Goal: Task Accomplishment & Management: Manage account settings

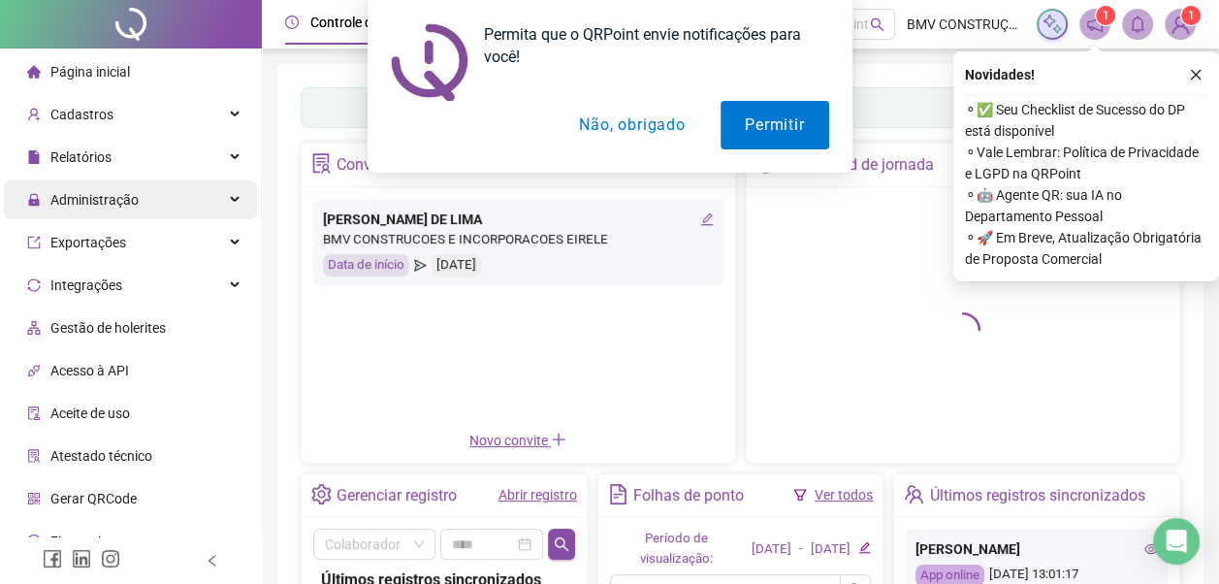
click at [232, 200] on icon at bounding box center [237, 200] width 10 height 0
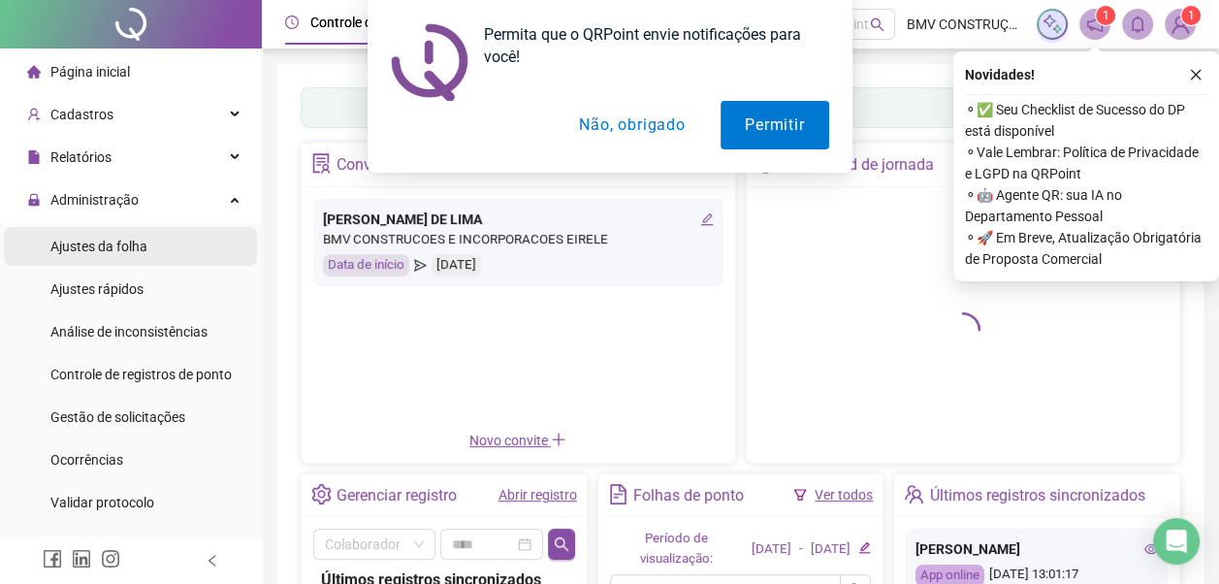
click at [167, 245] on li "Ajustes da folha" at bounding box center [130, 246] width 253 height 39
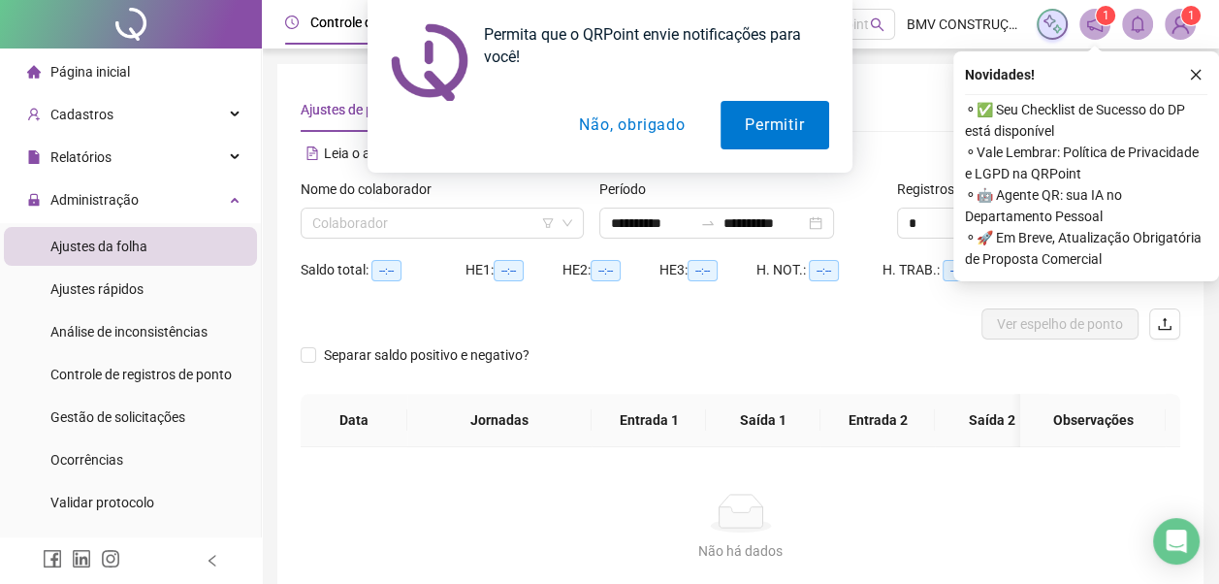
type input "**********"
click at [349, 219] on input "search" at bounding box center [433, 223] width 243 height 29
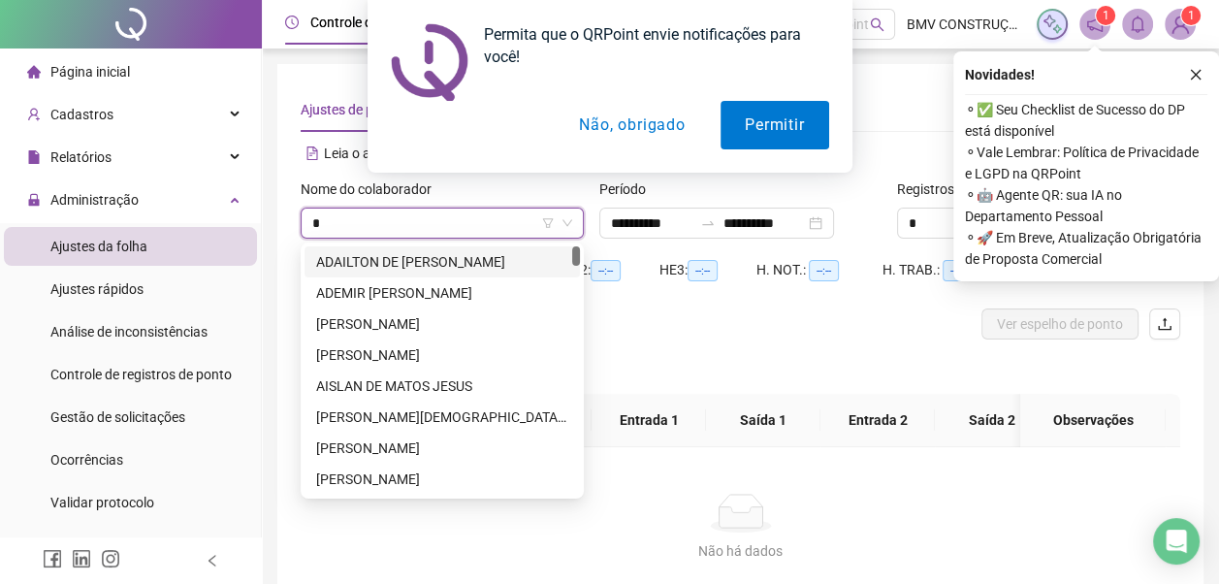
type input "**"
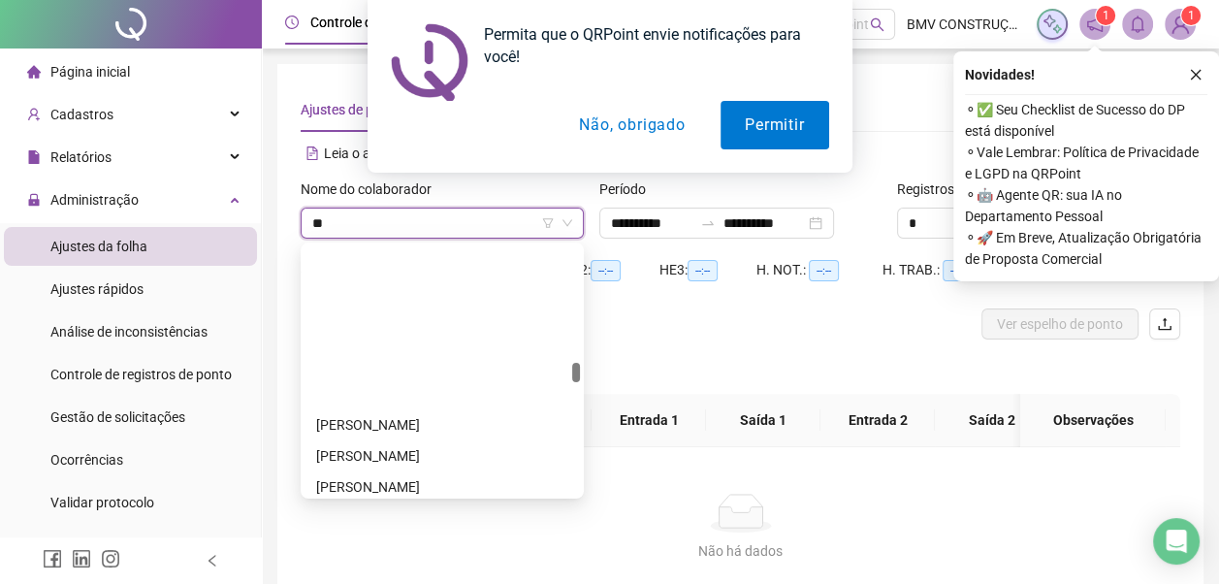
scroll to position [1552, 0]
click at [568, 230] on span "[PERSON_NAME]" at bounding box center [442, 223] width 260 height 29
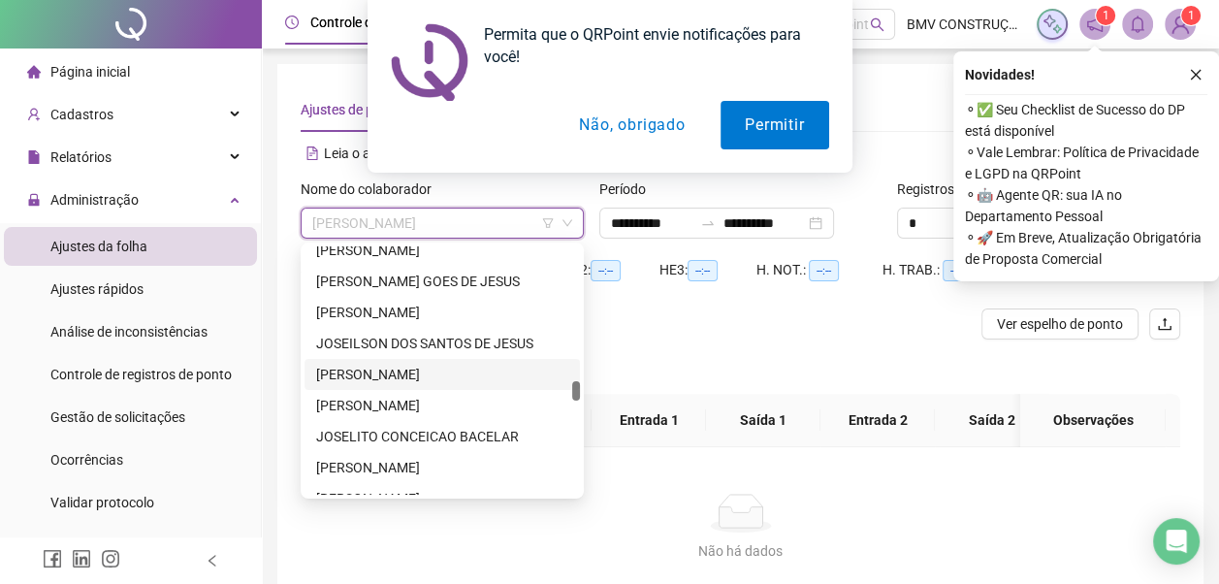
scroll to position [10539, 0]
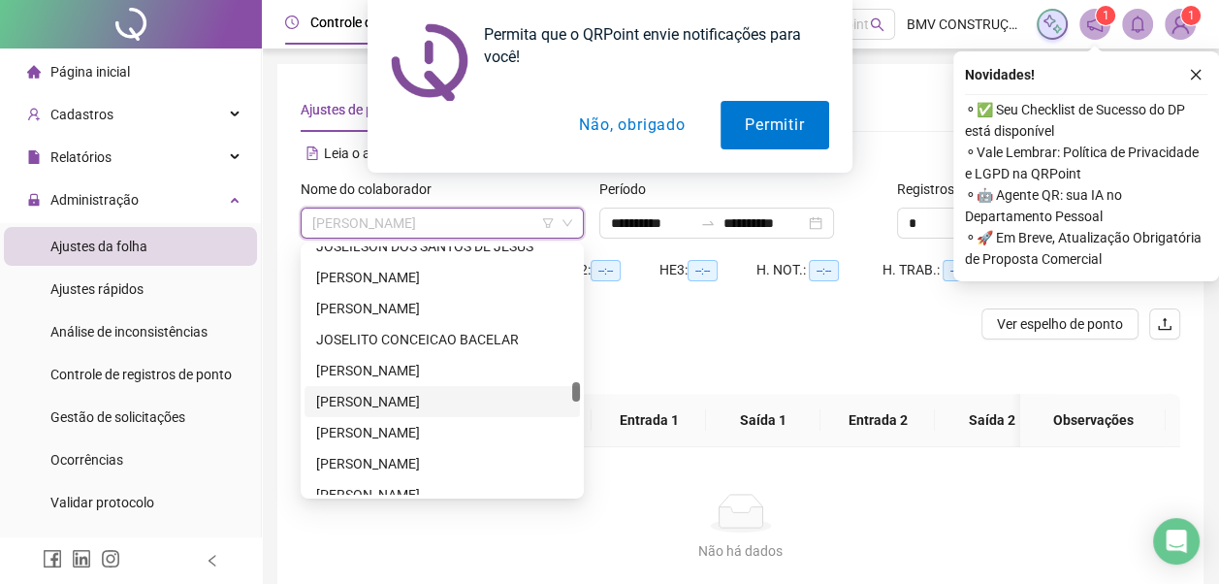
click at [434, 401] on div "[PERSON_NAME]" at bounding box center [442, 401] width 252 height 21
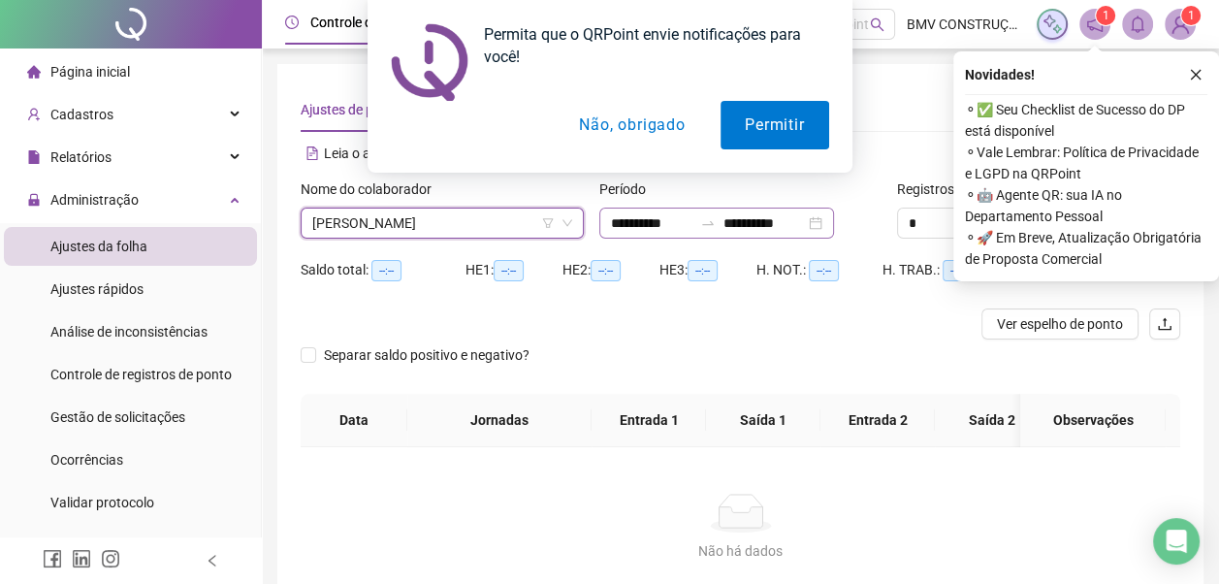
click at [834, 225] on div "**********" at bounding box center [717, 223] width 235 height 31
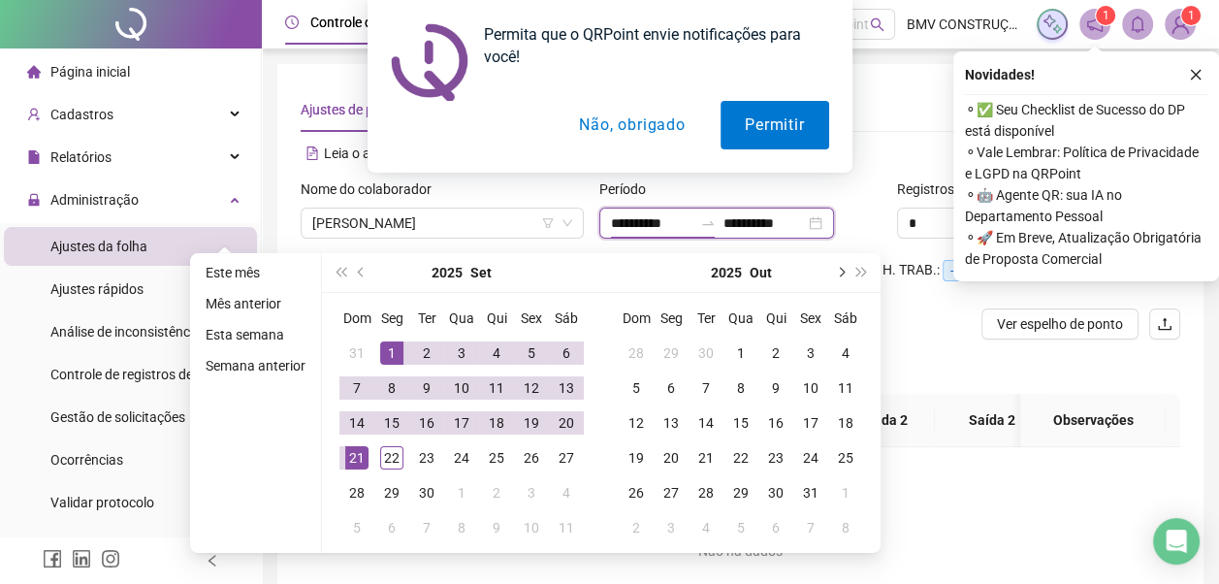
type input "**********"
click at [927, 345] on div "Separar saldo positivo e negativo?" at bounding box center [741, 367] width 880 height 54
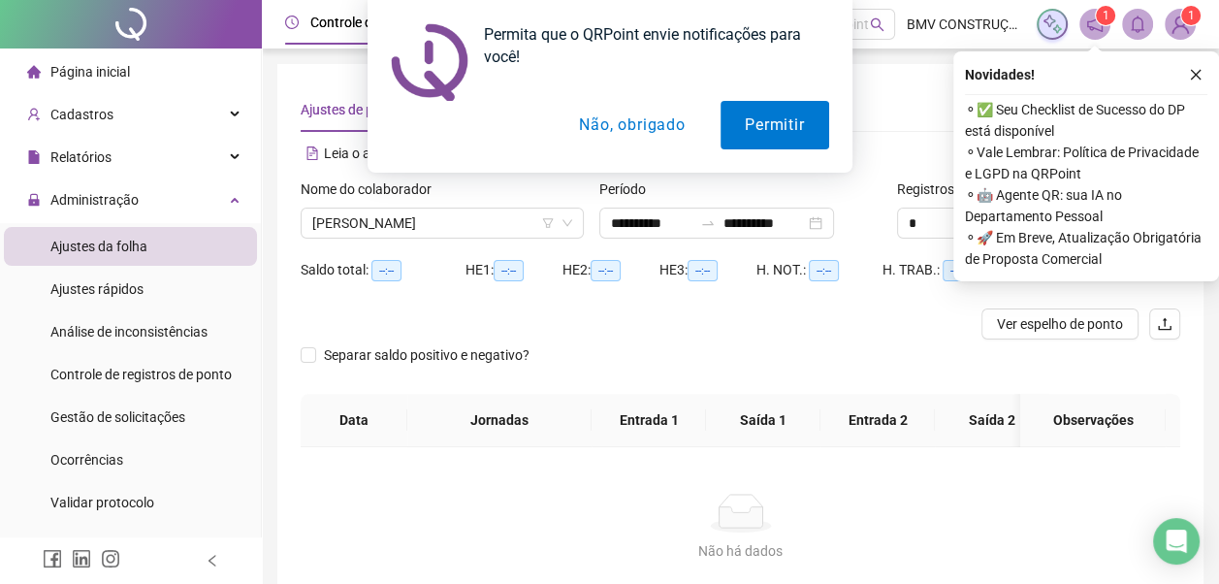
click at [1198, 72] on div "Permita que o QRPoint envie notificações para você! Permitir Não, obrigado" at bounding box center [609, 86] width 1219 height 173
click at [1197, 73] on div "Permita que o QRPoint envie notificações para você! Permitir Não, obrigado" at bounding box center [609, 86] width 1219 height 173
click at [1082, 321] on span "Ver espelho de ponto" at bounding box center [1060, 323] width 126 height 21
click at [1196, 72] on div "Permita que o QRPoint envie notificações para você! Permitir Não, obrigado" at bounding box center [609, 86] width 1219 height 173
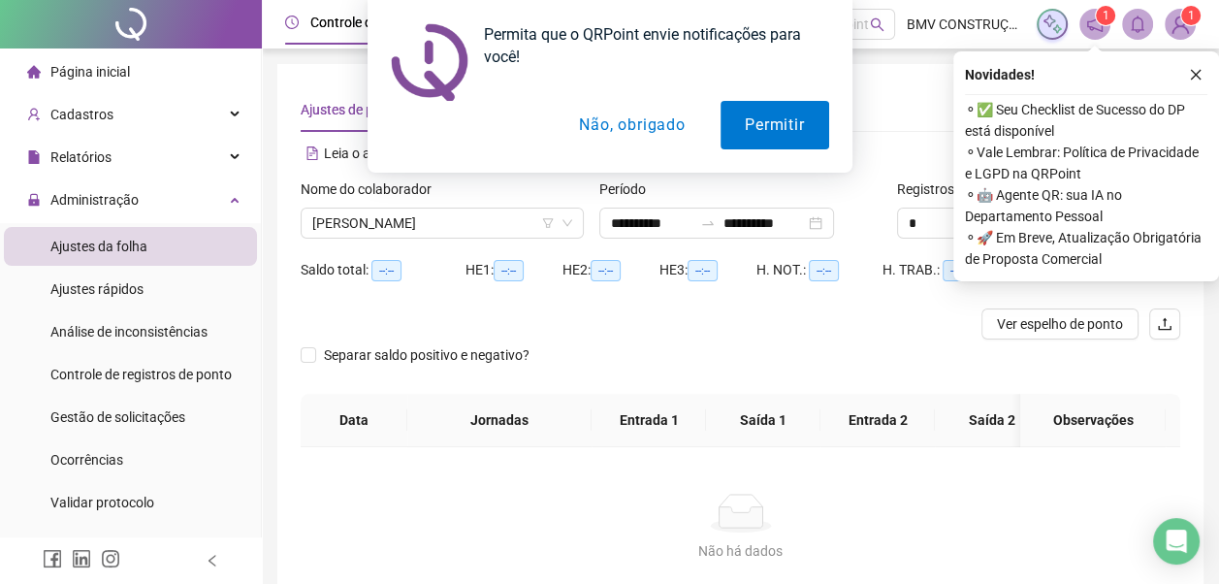
click at [644, 125] on button "Não, obrigado" at bounding box center [632, 125] width 154 height 49
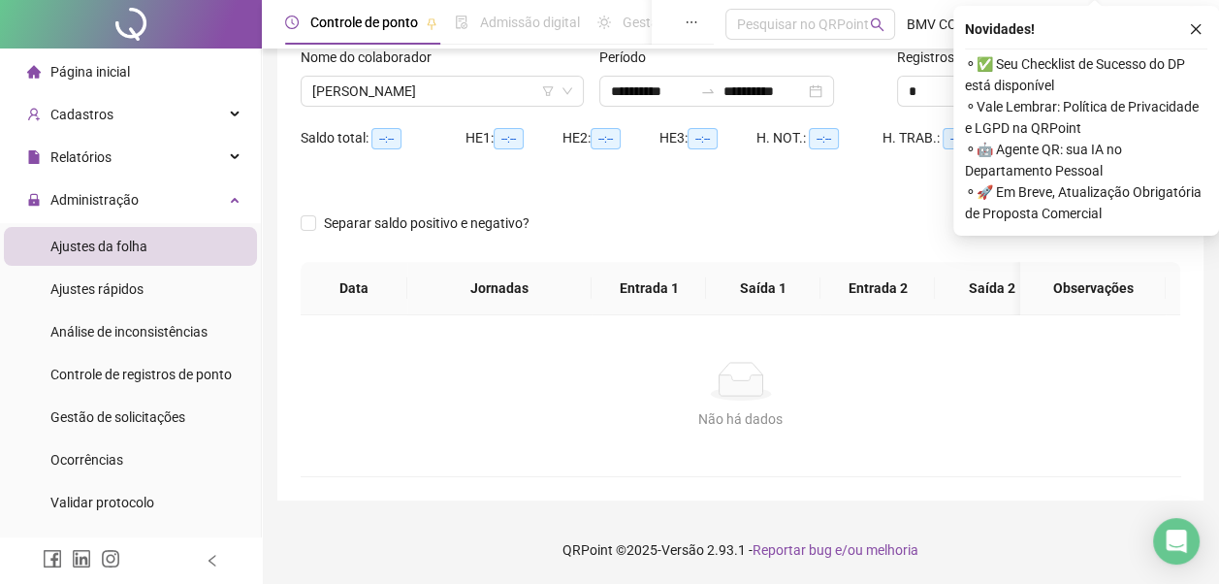
scroll to position [0, 0]
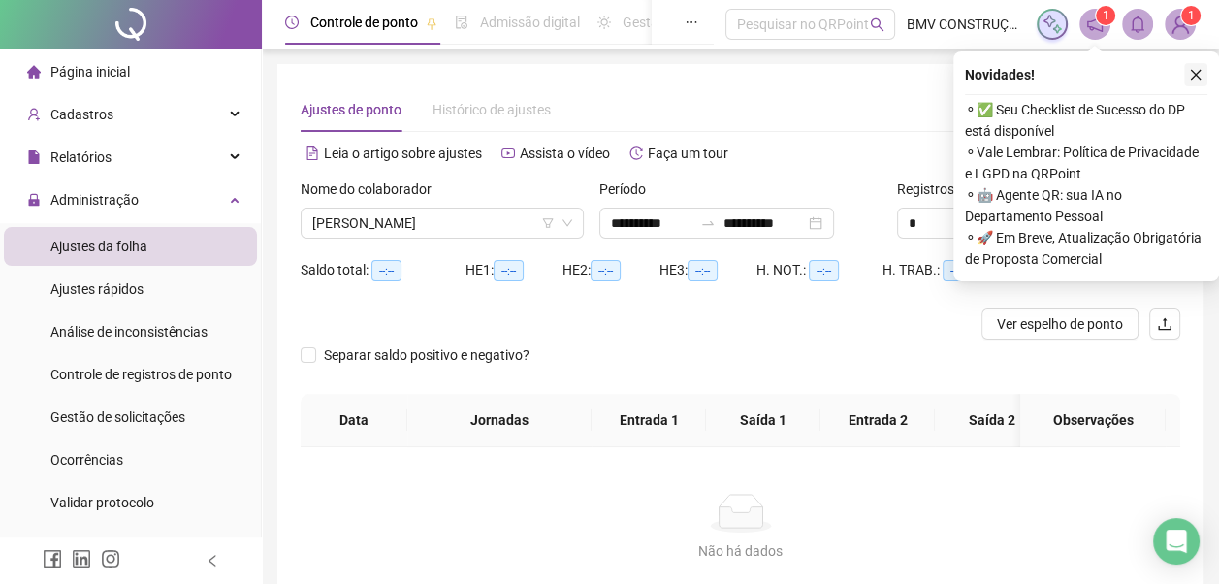
click at [1199, 75] on icon "close" at bounding box center [1196, 75] width 14 height 14
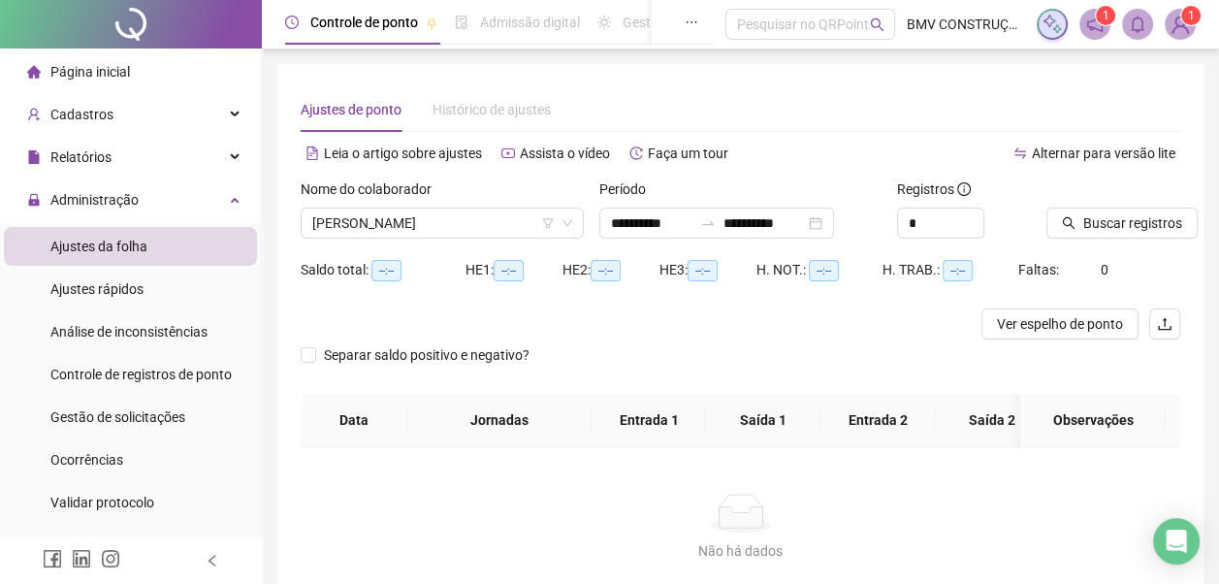
click at [1199, 75] on div "**********" at bounding box center [740, 348] width 926 height 568
click at [1123, 218] on span "Buscar registros" at bounding box center [1133, 222] width 99 height 21
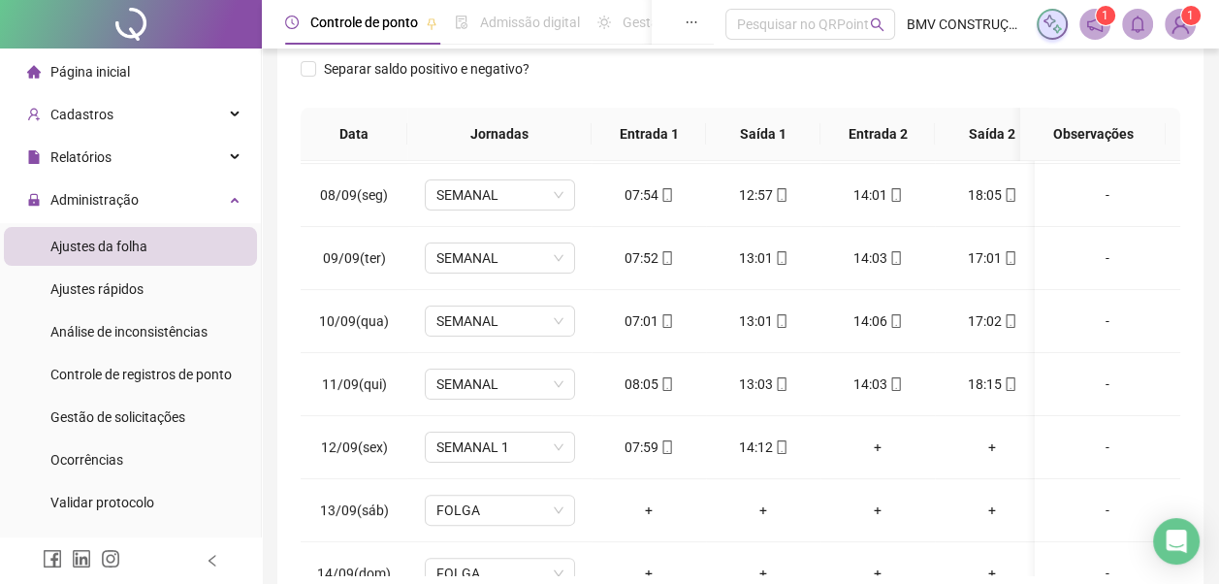
scroll to position [485, 0]
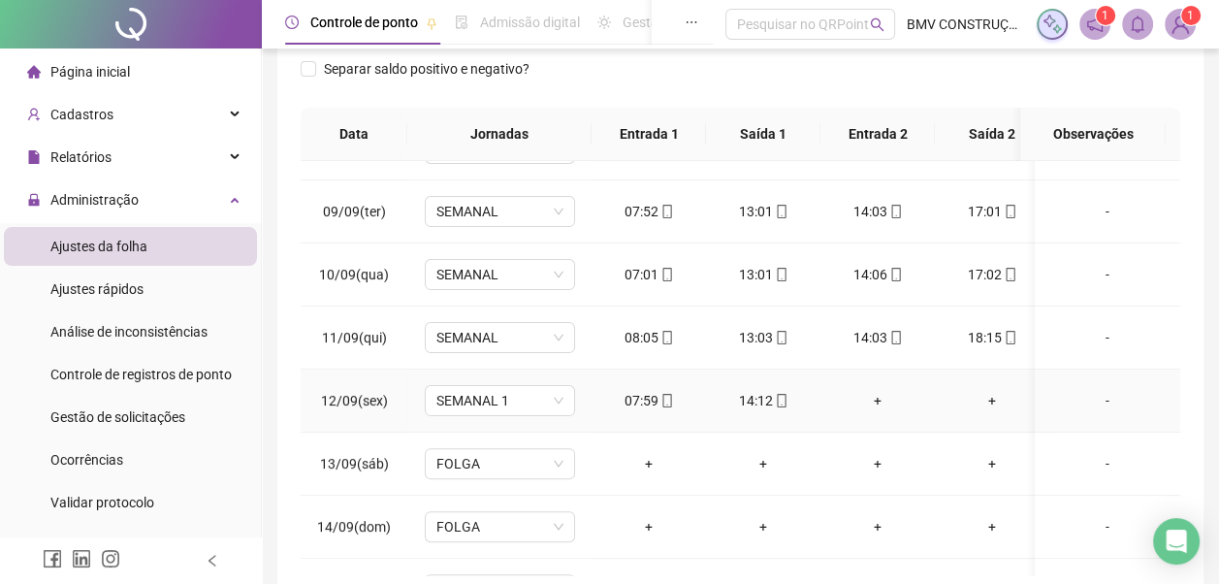
click at [880, 399] on div "+" at bounding box center [877, 400] width 83 height 21
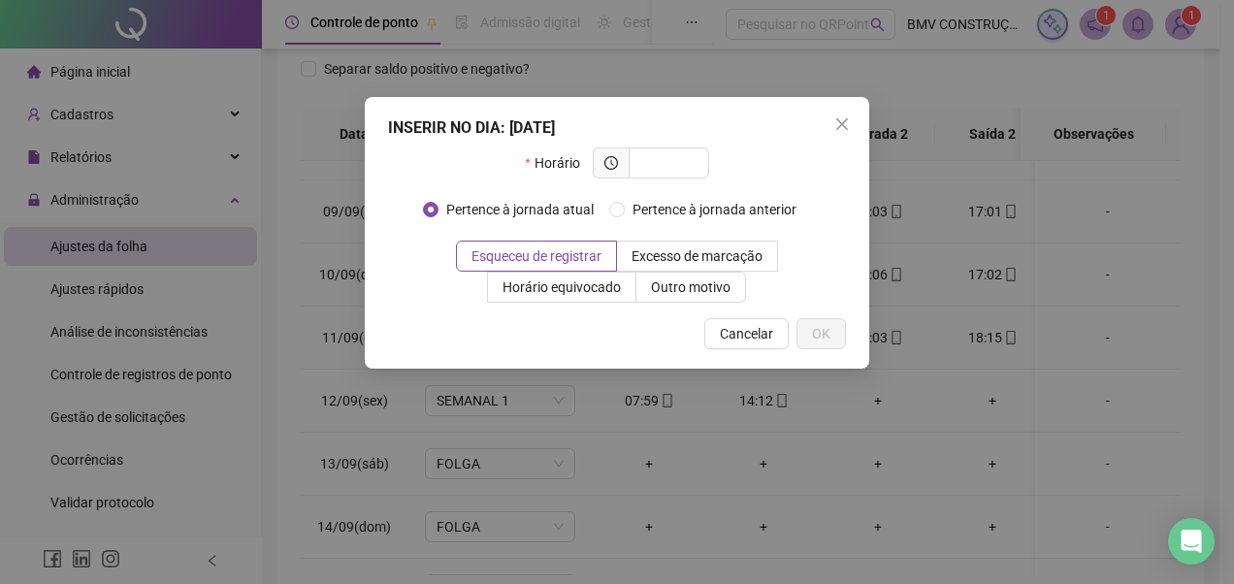
click at [774, 402] on div "INSERIR NO DIA : [DATE] Horário Pertence à jornada atual Pertence à jornada ant…" at bounding box center [617, 292] width 1234 height 584
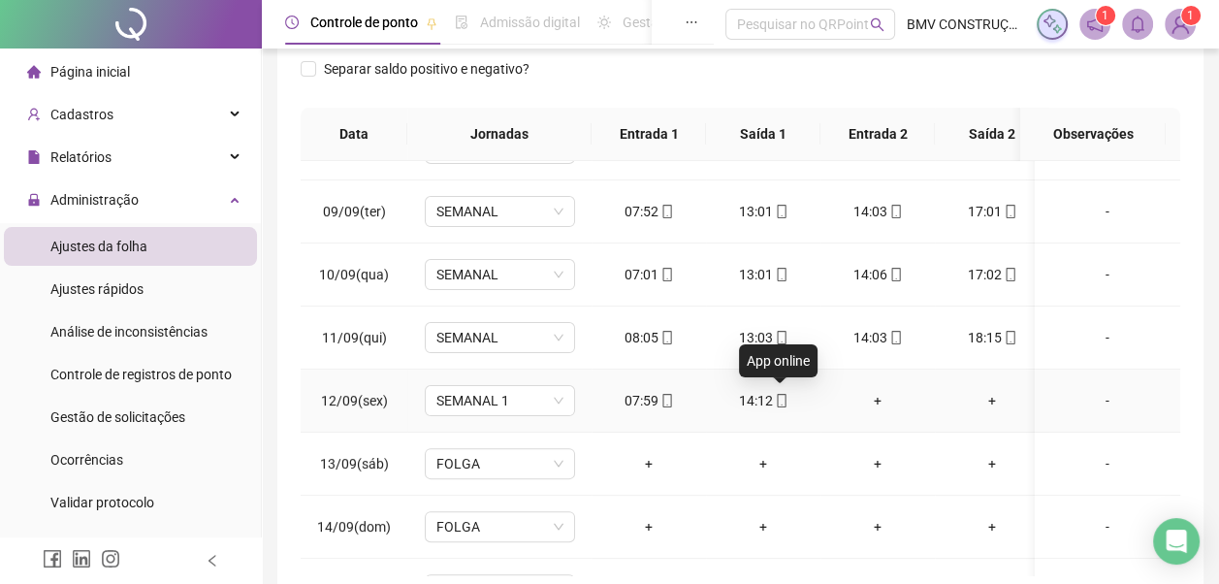
click at [775, 402] on icon "mobile" at bounding box center [782, 401] width 14 height 14
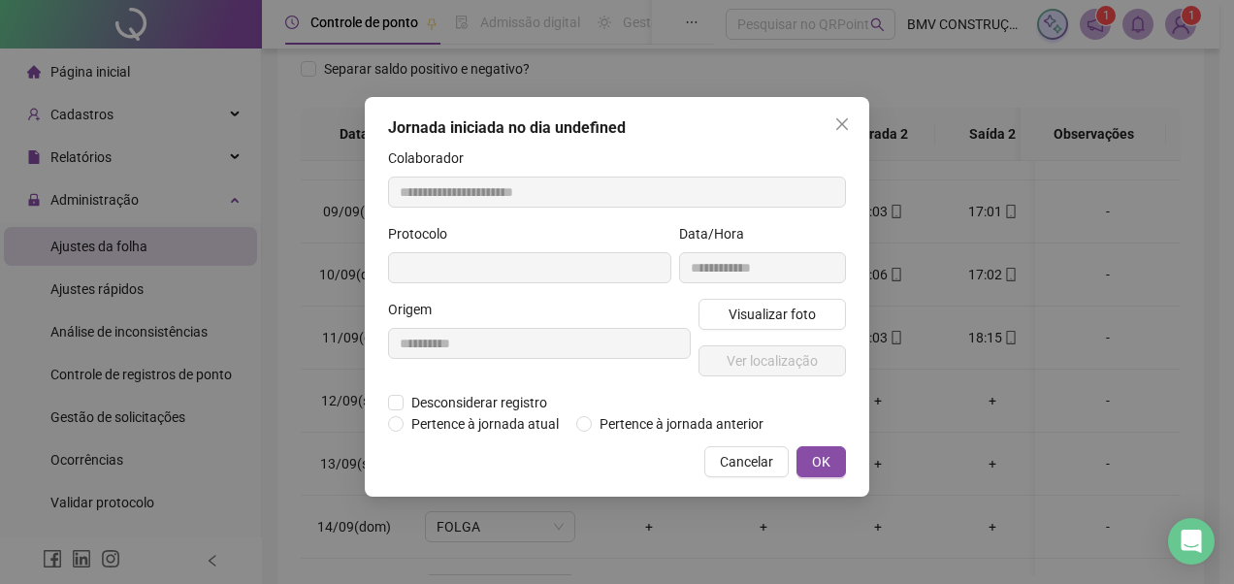
click at [781, 399] on div "Desconsiderar registro Pertence ao lanche" at bounding box center [617, 402] width 458 height 21
click at [843, 122] on icon "close" at bounding box center [842, 124] width 12 height 12
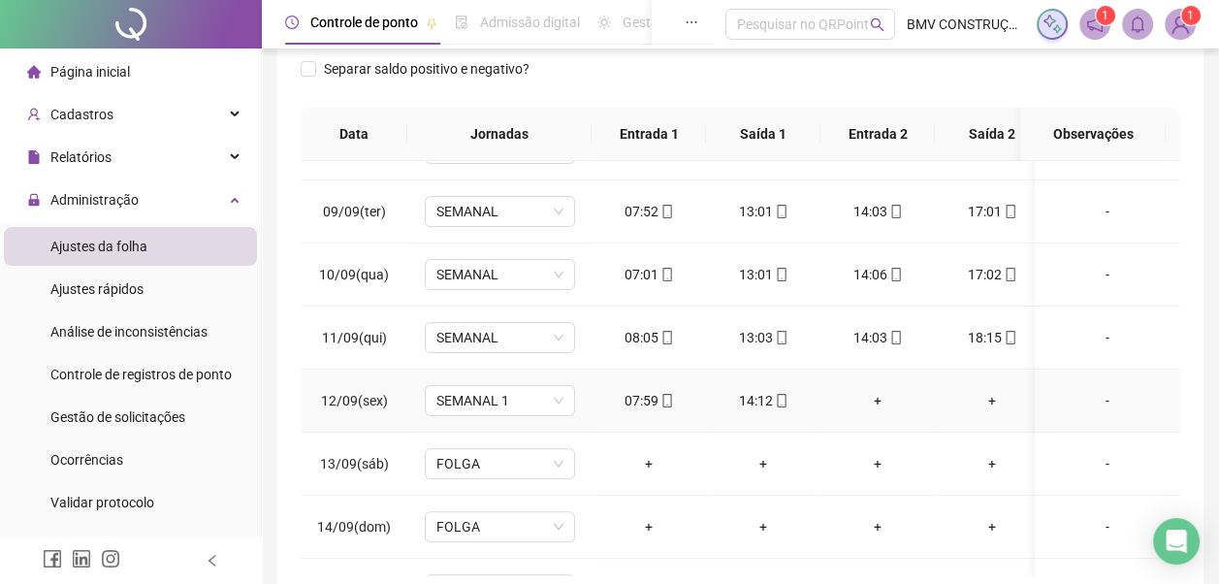
click at [889, 398] on div "+" at bounding box center [877, 400] width 83 height 21
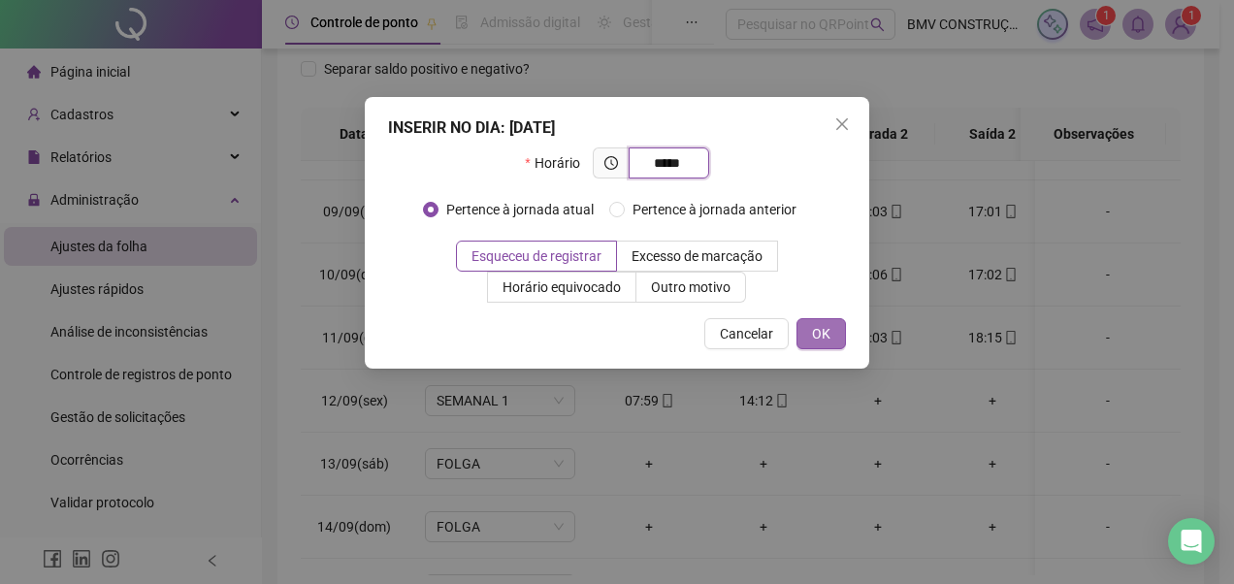
type input "*****"
click at [835, 334] on button "OK" at bounding box center [820, 333] width 49 height 31
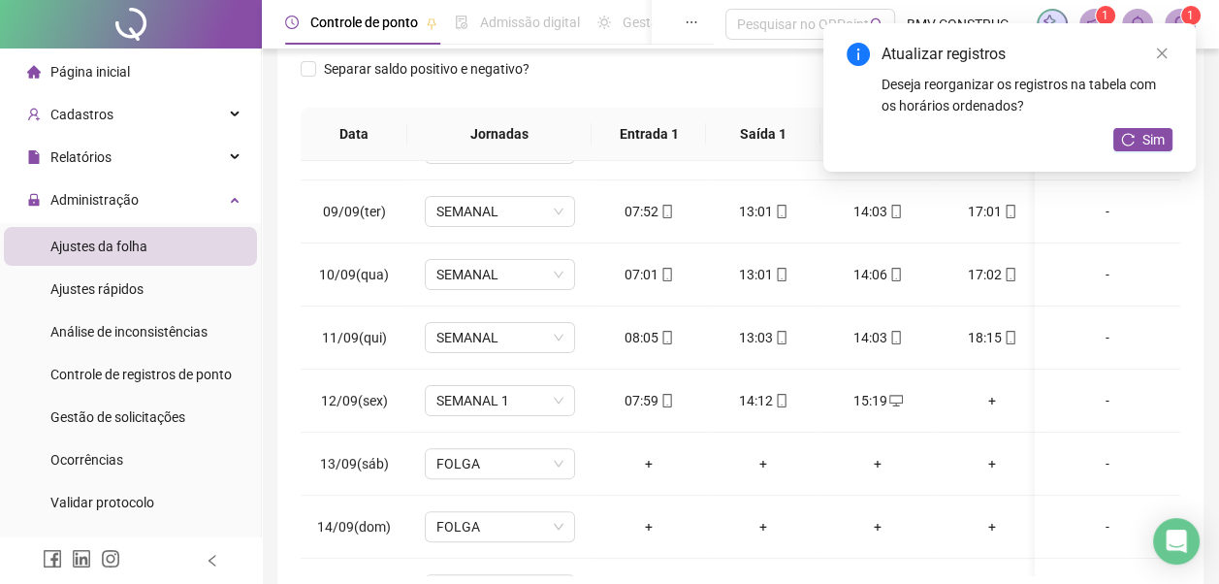
click at [990, 399] on div "+" at bounding box center [992, 400] width 83 height 21
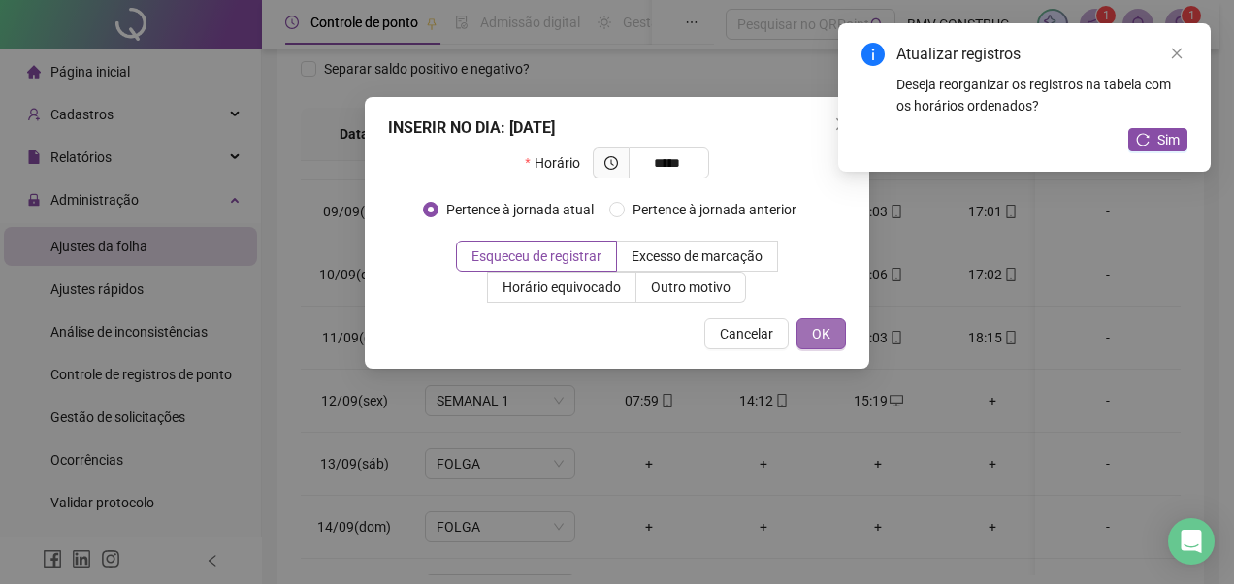
type input "*****"
click at [829, 338] on span "OK" at bounding box center [821, 333] width 18 height 21
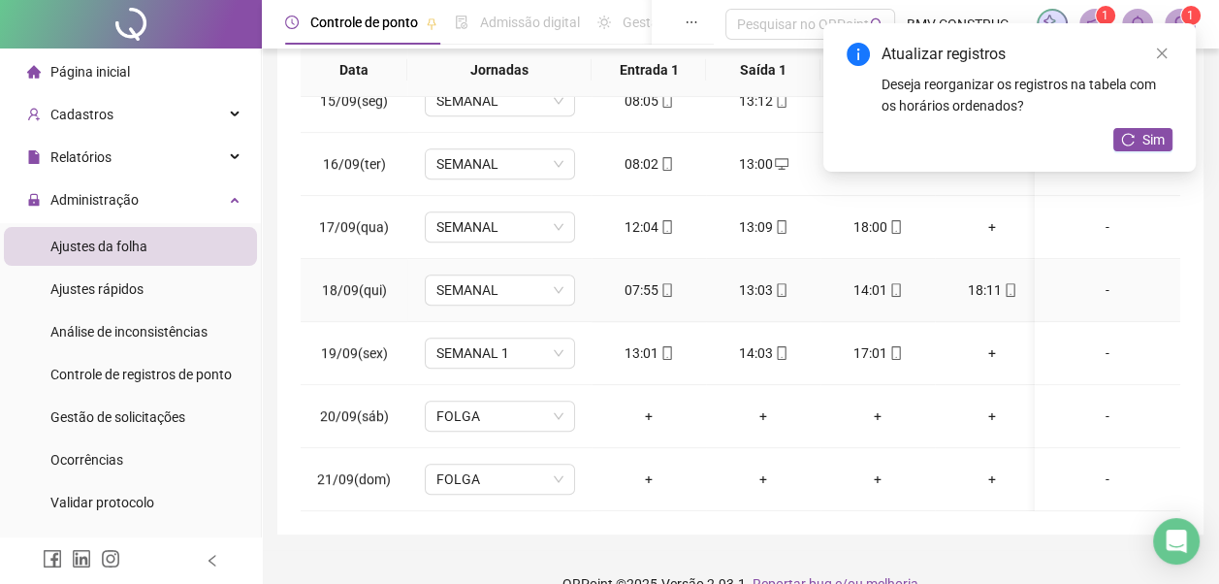
scroll to position [406, 0]
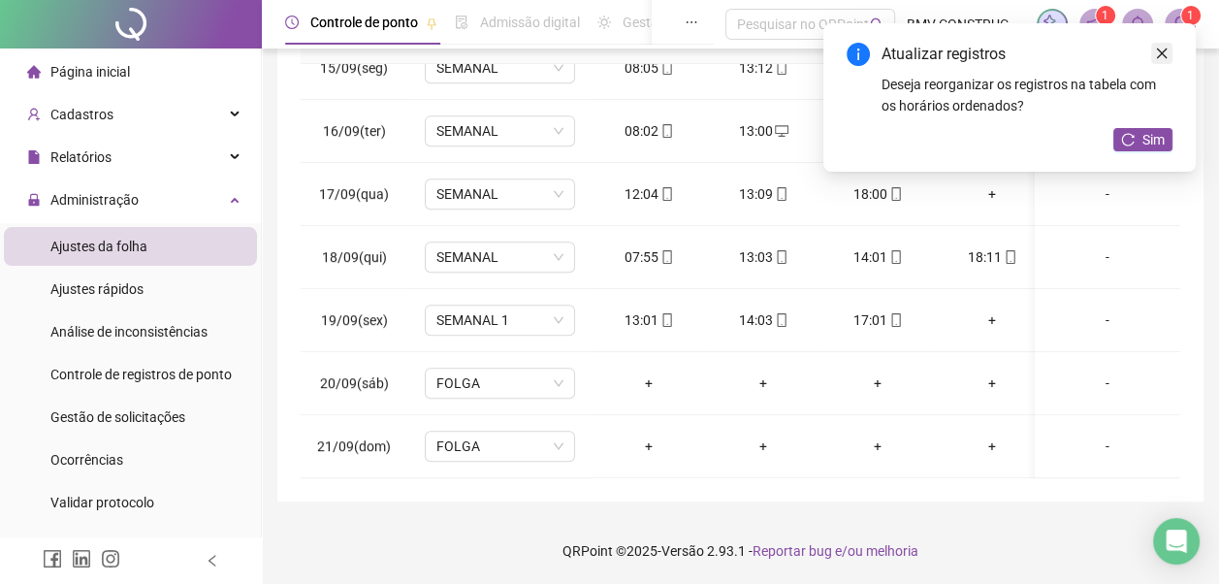
click at [1168, 53] on icon "close" at bounding box center [1162, 54] width 14 height 14
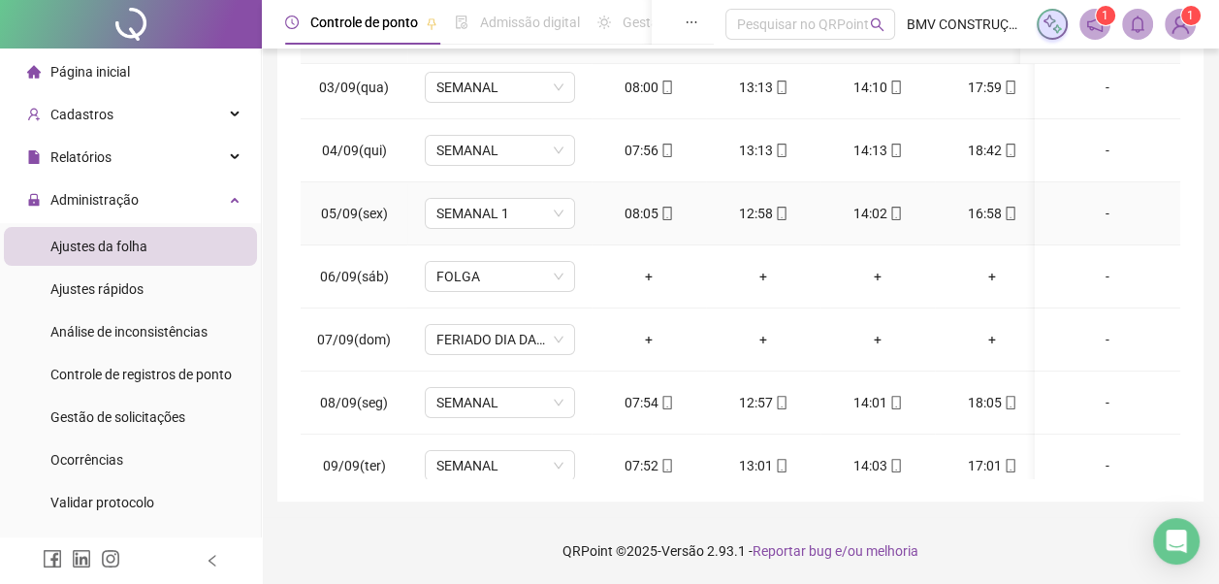
scroll to position [0, 0]
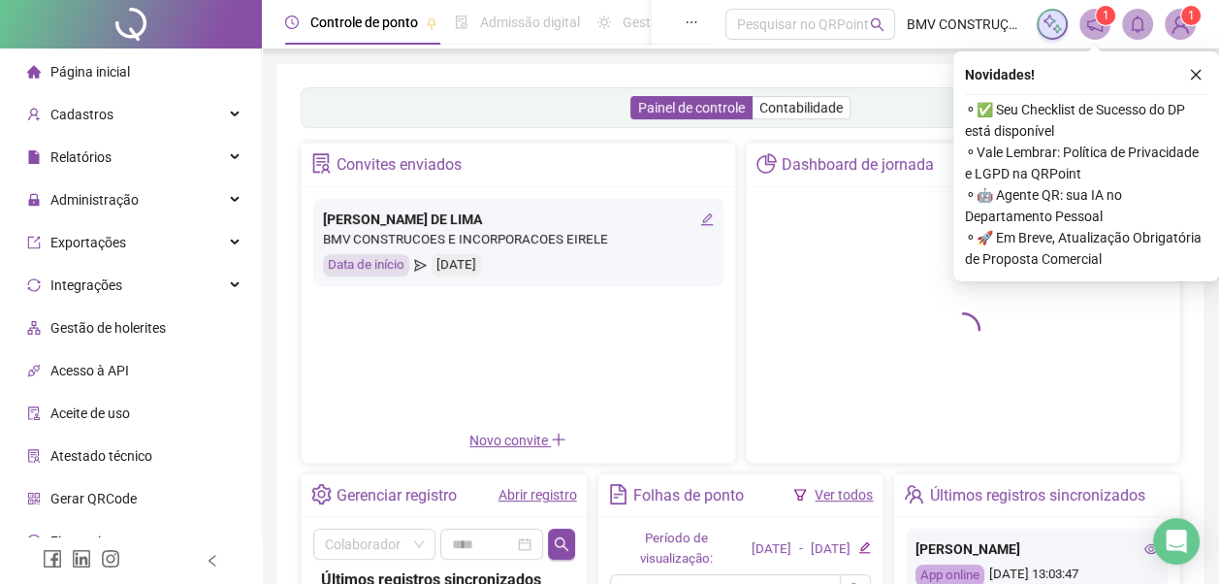
click at [758, 312] on div at bounding box center [964, 325] width 434 height 276
click at [1185, 25] on img at bounding box center [1180, 24] width 29 height 29
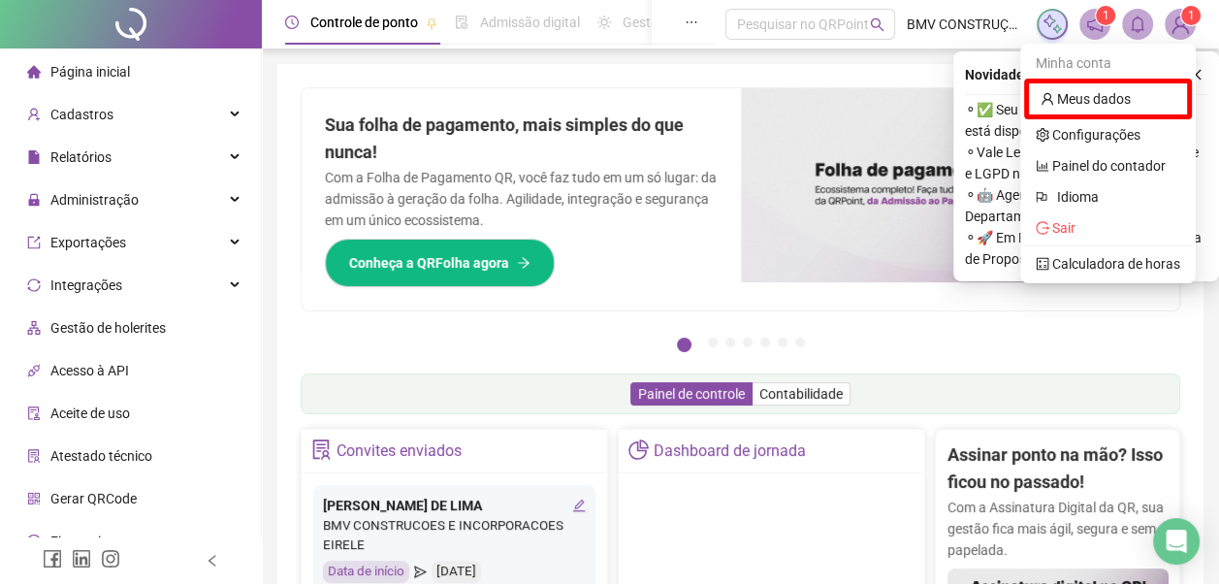
click at [1193, 77] on ul "Minha conta Meus dados Configurações Painel do contador Idioma Sair Calculadora…" at bounding box center [1109, 164] width 176 height 240
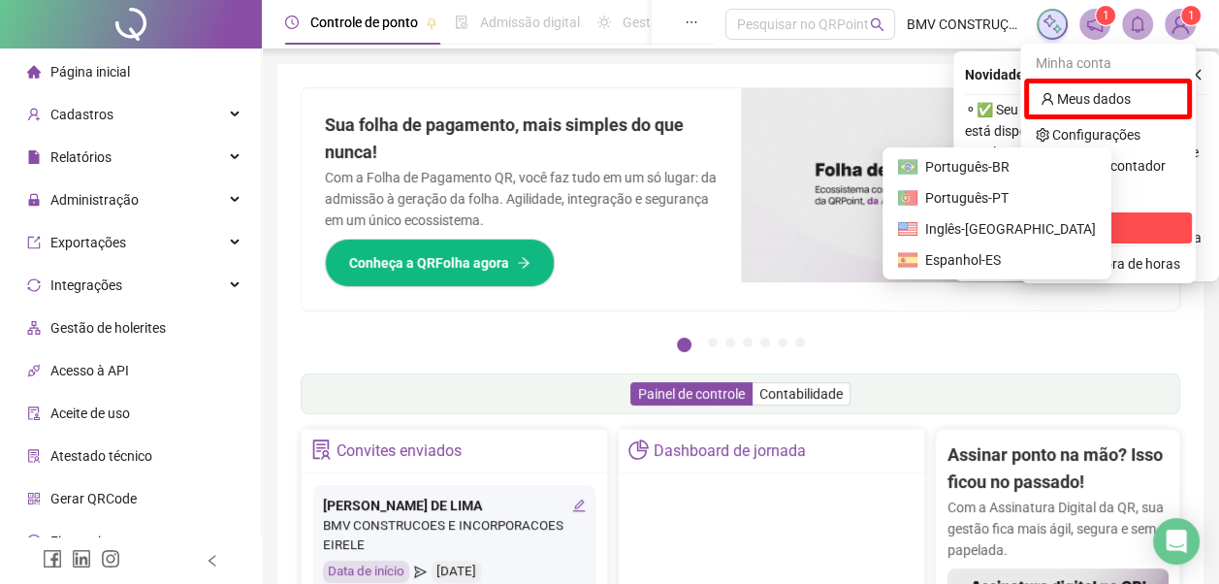
click at [1064, 220] on span "Sair" at bounding box center [1064, 228] width 23 height 16
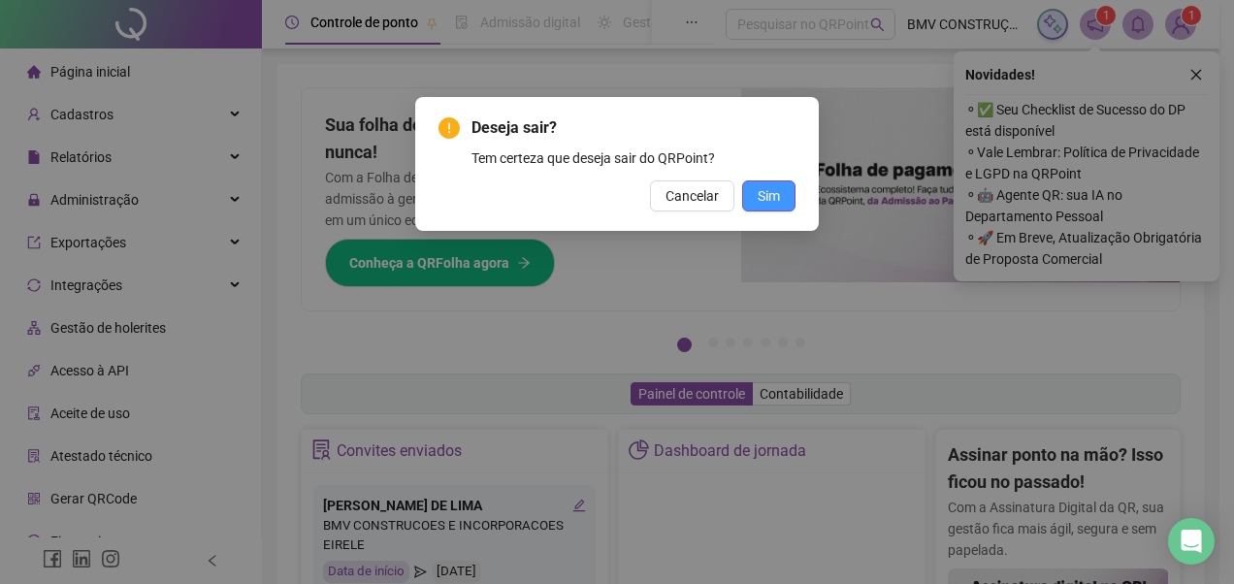
click at [778, 196] on span "Sim" at bounding box center [769, 195] width 22 height 21
